Goal: Transaction & Acquisition: Purchase product/service

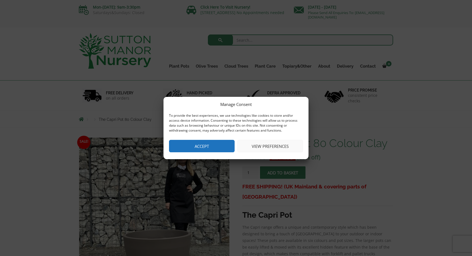
click at [210, 143] on button "Accept" at bounding box center [202, 146] width 66 height 12
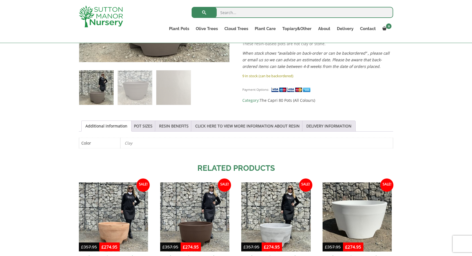
scroll to position [138, 0]
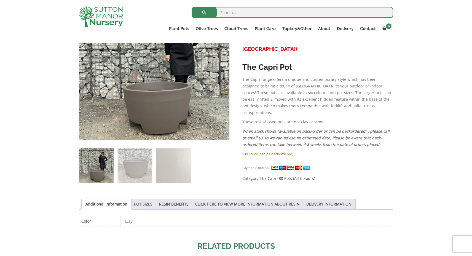
click at [152, 202] on link "POT SIZES" at bounding box center [143, 204] width 18 height 10
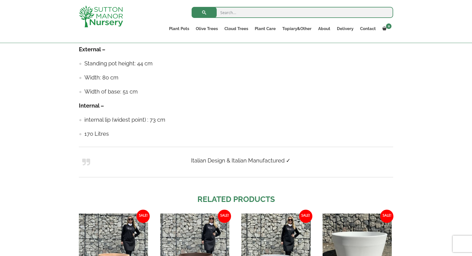
scroll to position [386, 0]
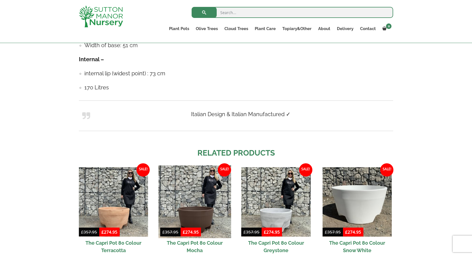
click at [196, 219] on img at bounding box center [194, 201] width 73 height 73
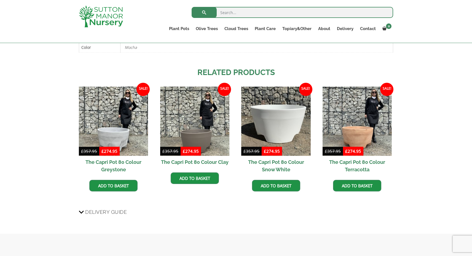
scroll to position [242, 0]
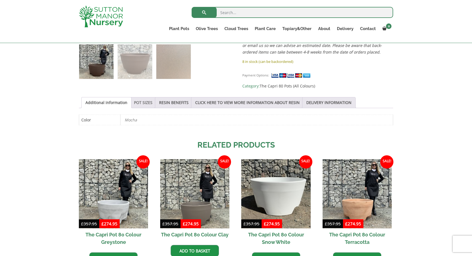
click at [151, 101] on link "POT SIZES" at bounding box center [143, 102] width 18 height 10
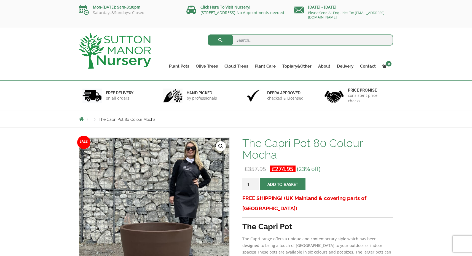
scroll to position [0, 0]
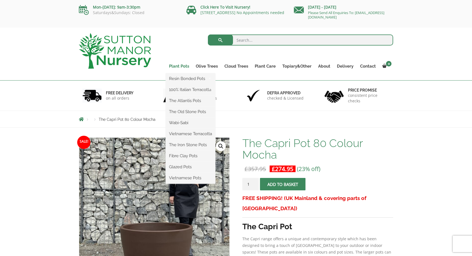
click at [178, 65] on link "Plant Pots" at bounding box center [179, 66] width 27 height 8
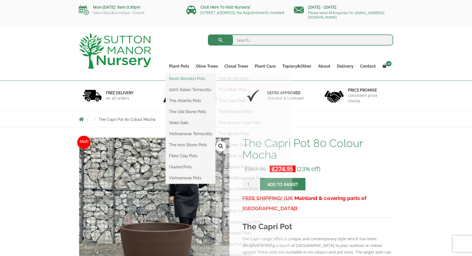
click at [187, 79] on link "Resin Bonded Pots" at bounding box center [191, 78] width 50 height 8
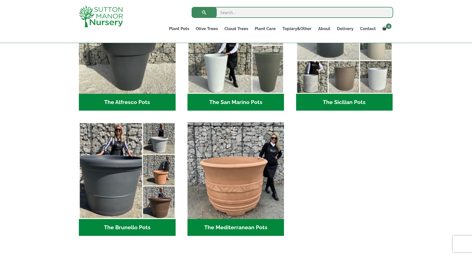
scroll to position [698, 0]
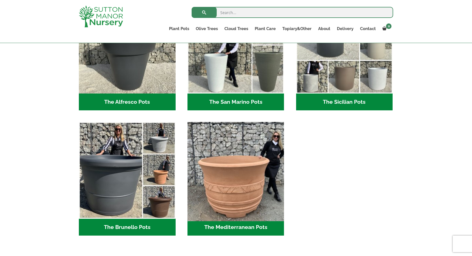
click at [234, 172] on img "Visit product category The Mediterranean Pots" at bounding box center [235, 170] width 101 height 101
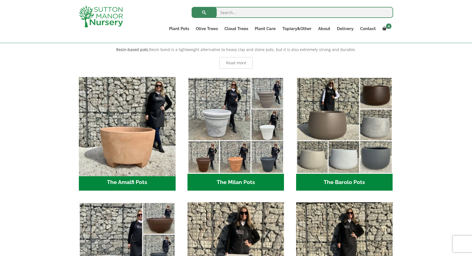
scroll to position [116, 0]
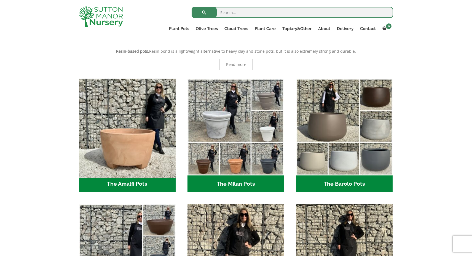
click at [140, 103] on img "Visit product category The Amalfi Pots" at bounding box center [126, 126] width 101 height 101
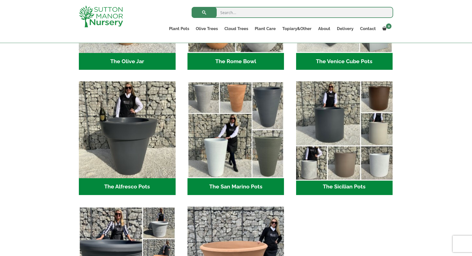
scroll to position [701, 0]
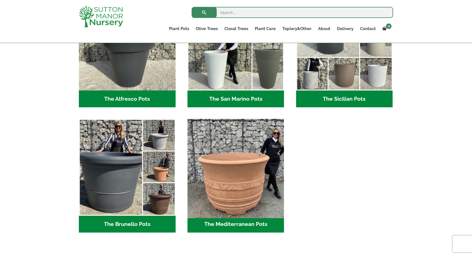
click at [228, 196] on img "Visit product category The Mediterranean Pots" at bounding box center [235, 167] width 101 height 101
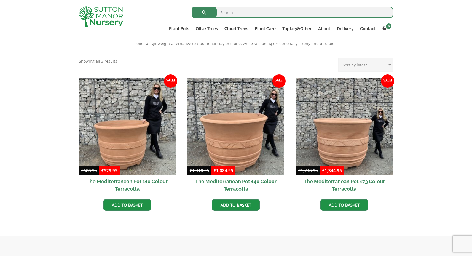
scroll to position [133, 0]
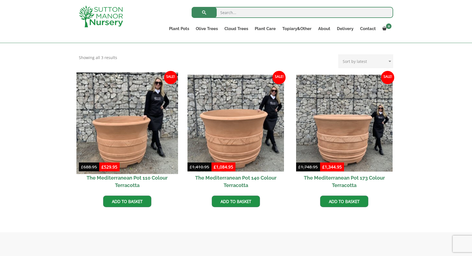
click at [109, 119] on img at bounding box center [126, 122] width 101 height 101
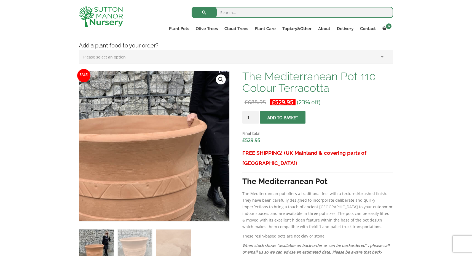
scroll to position [164, 0]
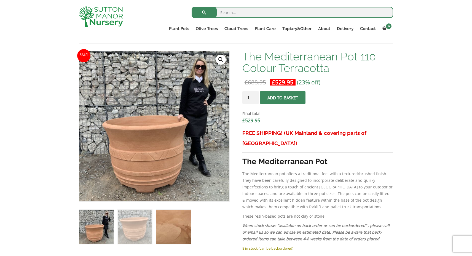
click at [168, 225] on img at bounding box center [173, 227] width 34 height 34
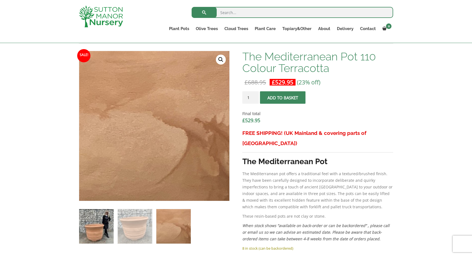
click at [111, 221] on img at bounding box center [96, 226] width 34 height 34
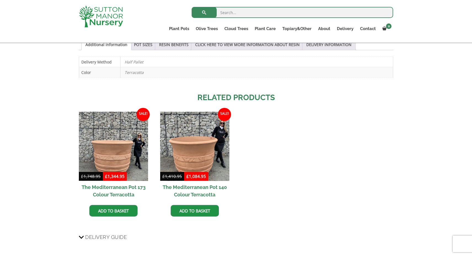
scroll to position [348, 0]
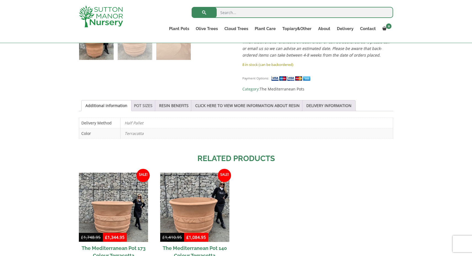
click at [151, 104] on link "POT SIZES" at bounding box center [143, 105] width 18 height 10
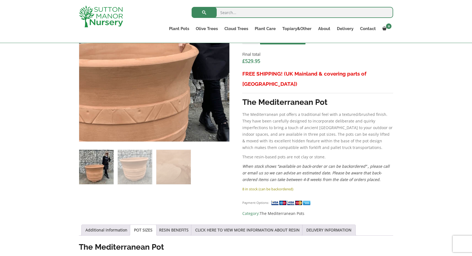
scroll to position [226, 0]
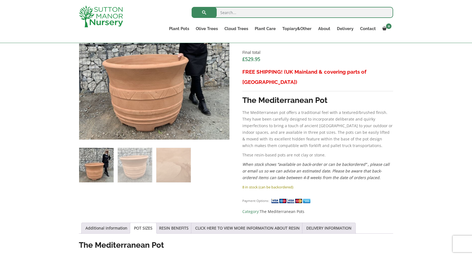
click at [105, 167] on img at bounding box center [96, 165] width 34 height 34
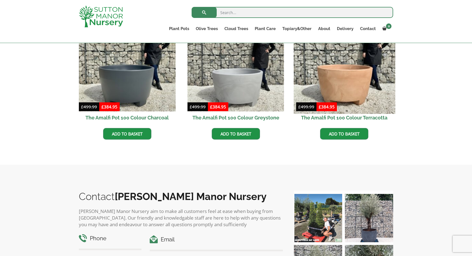
scroll to position [199, 0]
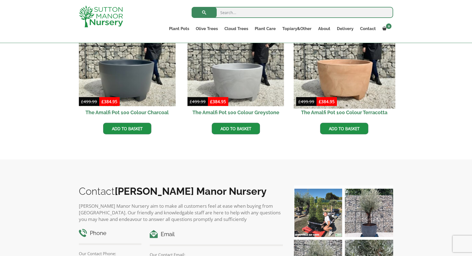
click at [346, 79] on img at bounding box center [344, 57] width 101 height 101
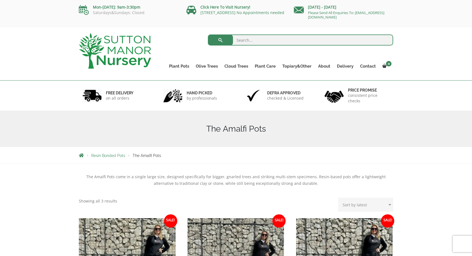
scroll to position [0, 0]
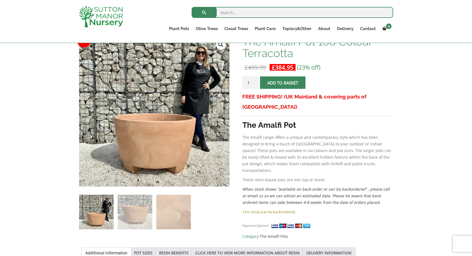
scroll to position [86, 0]
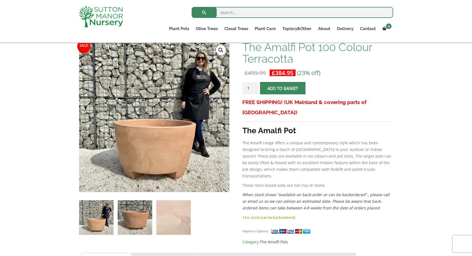
click at [140, 224] on img at bounding box center [135, 217] width 34 height 34
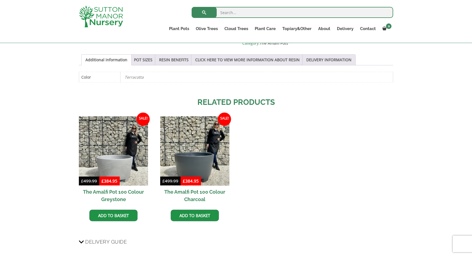
scroll to position [286, 0]
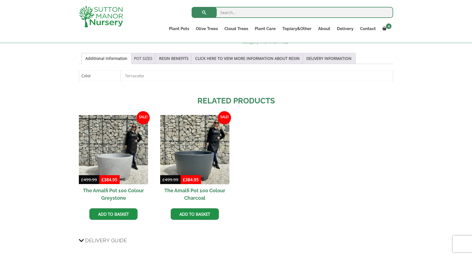
click at [148, 57] on link "POT SIZES" at bounding box center [143, 58] width 18 height 10
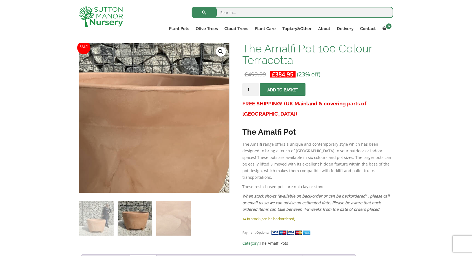
scroll to position [72, 0]
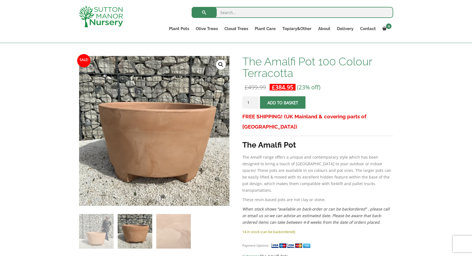
click at [137, 240] on img at bounding box center [135, 231] width 34 height 34
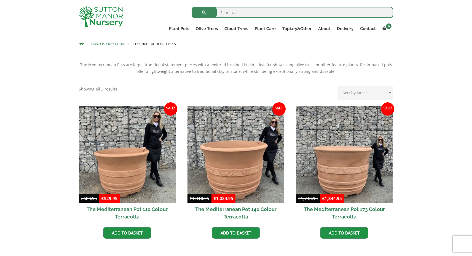
scroll to position [102, 0]
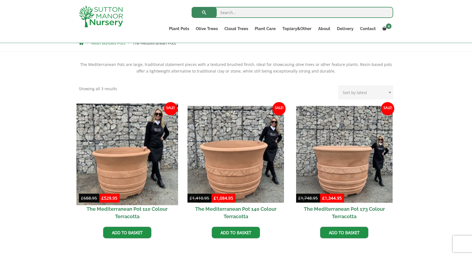
click at [163, 173] on img at bounding box center [126, 153] width 101 height 101
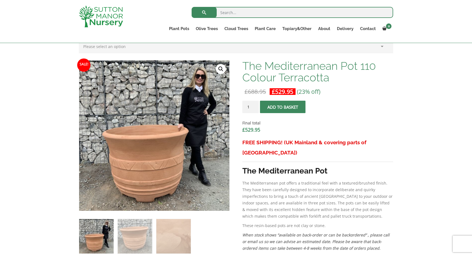
scroll to position [155, 0]
click at [34, 86] on div "Add soil to your order? Please select an option (x1) 75L Bag (£34.99) (x2) 75L …" at bounding box center [236, 238] width 472 height 550
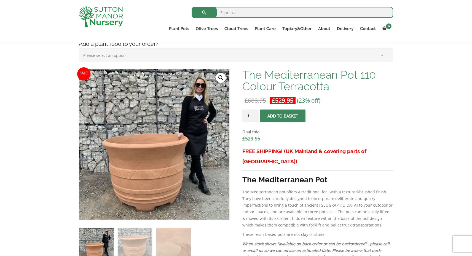
scroll to position [103, 0]
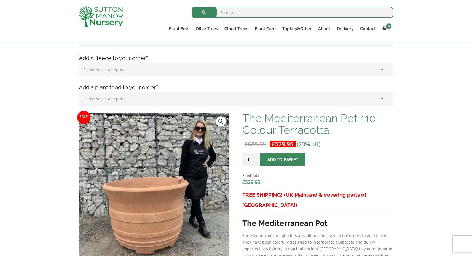
click at [283, 159] on span "submit" at bounding box center [283, 159] width 0 height 0
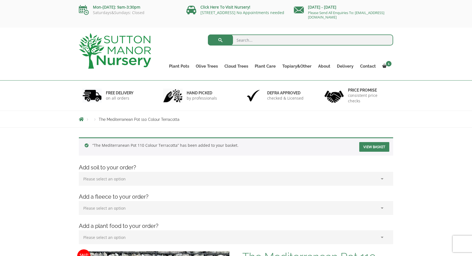
click at [362, 148] on link "View basket" at bounding box center [374, 147] width 30 height 10
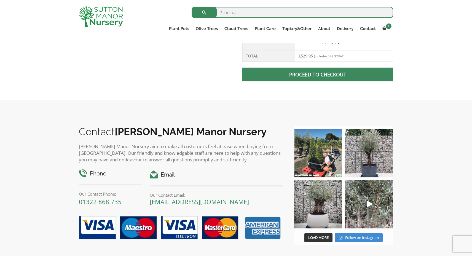
scroll to position [288, 0]
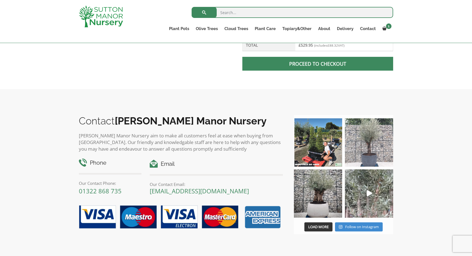
click at [367, 143] on img at bounding box center [369, 142] width 48 height 48
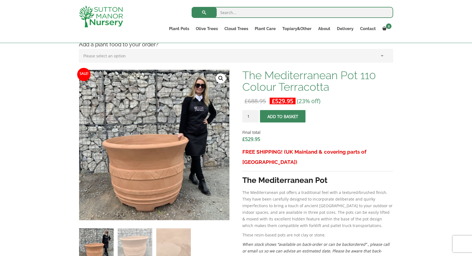
scroll to position [181, 0]
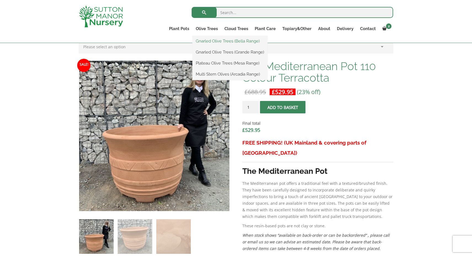
click at [216, 41] on link "Gnarled Olive Trees (Bella Range)" at bounding box center [229, 41] width 75 height 8
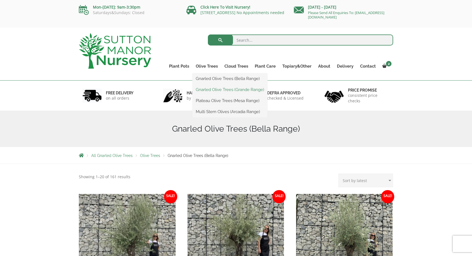
click at [222, 90] on link "Gnarled Olive Trees (Grande Range)" at bounding box center [229, 89] width 75 height 8
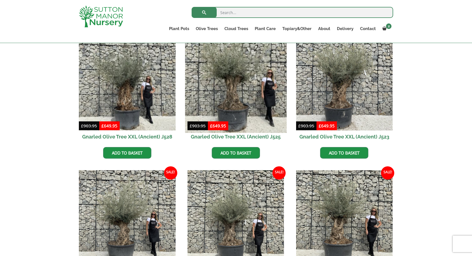
scroll to position [164, 0]
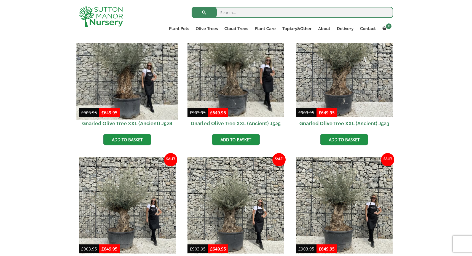
click at [124, 75] on img at bounding box center [126, 68] width 101 height 101
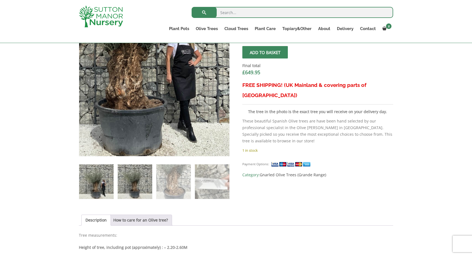
scroll to position [213, 0]
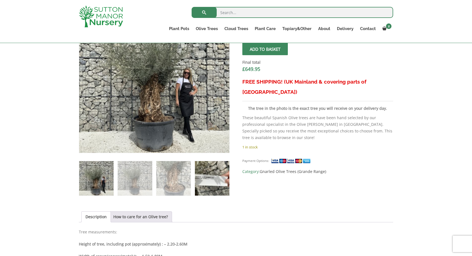
click at [204, 173] on img at bounding box center [212, 178] width 34 height 34
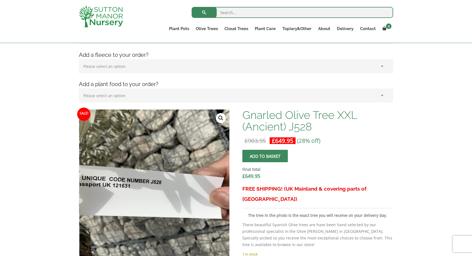
scroll to position [0, 0]
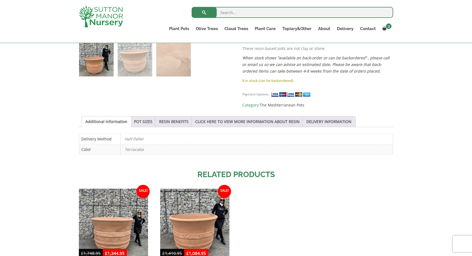
scroll to position [386, 0]
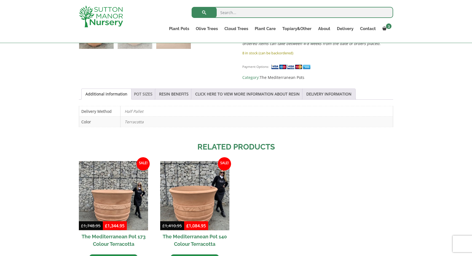
click at [152, 91] on link "POT SIZES" at bounding box center [143, 94] width 18 height 10
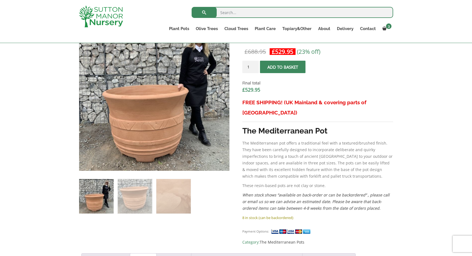
scroll to position [220, 0]
